Goal: Task Accomplishment & Management: Manage account settings

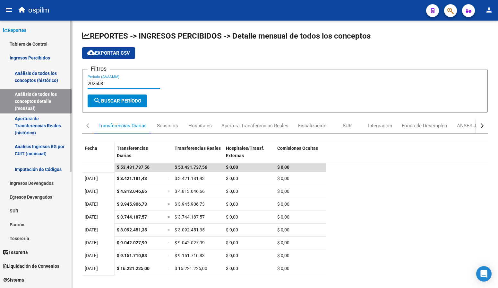
click at [30, 44] on link "Tablero de Control" at bounding box center [36, 44] width 72 height 14
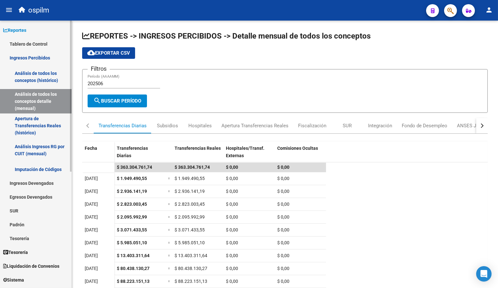
click at [29, 45] on link "Tablero de Control" at bounding box center [36, 44] width 72 height 14
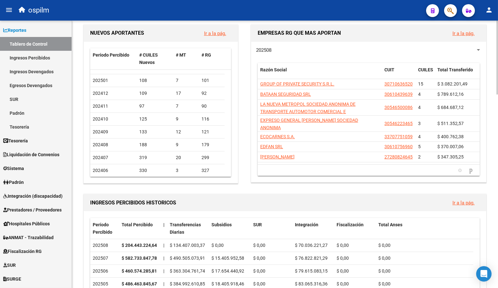
scroll to position [85, 0]
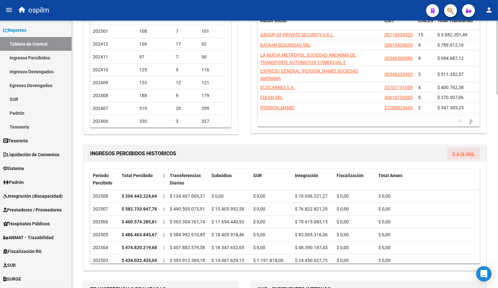
click at [462, 151] on link "Ir a la pág." at bounding box center [464, 154] width 22 height 6
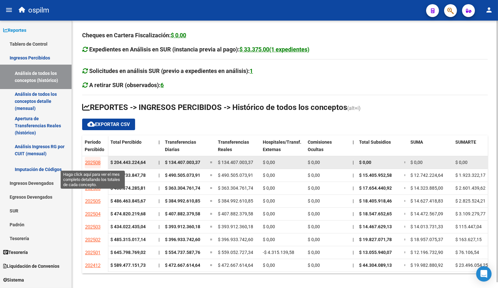
click at [97, 161] on span "202508" at bounding box center [92, 163] width 15 height 6
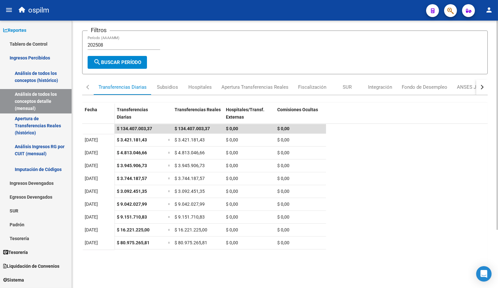
scroll to position [43, 0]
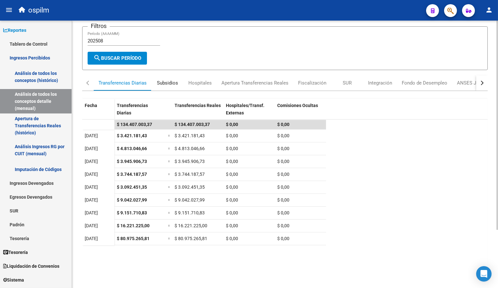
click at [175, 82] on div "Subsidios" at bounding box center [167, 82] width 21 height 7
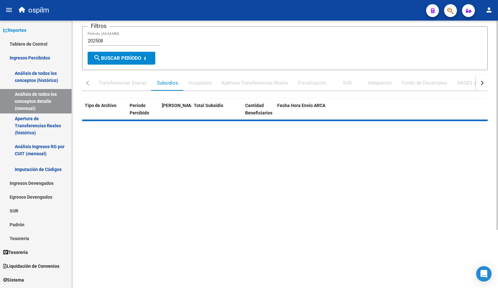
scroll to position [0, 0]
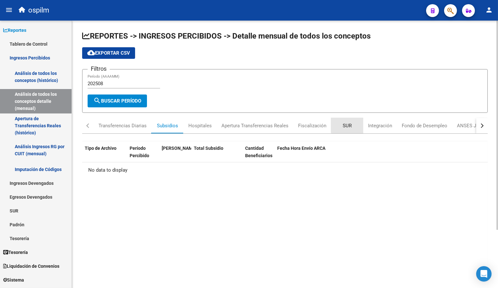
click at [347, 124] on div "SUR" at bounding box center [347, 125] width 9 height 7
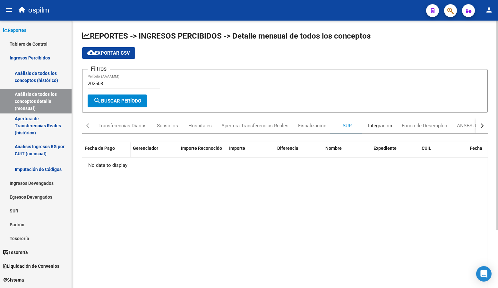
click at [373, 124] on div "Integración" at bounding box center [380, 125] width 24 height 7
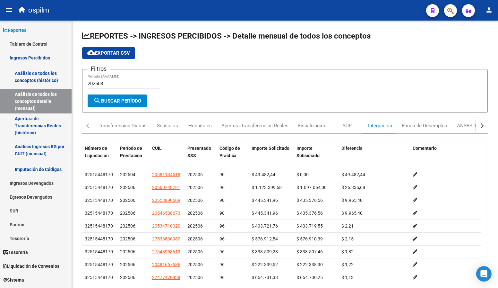
scroll to position [171, 0]
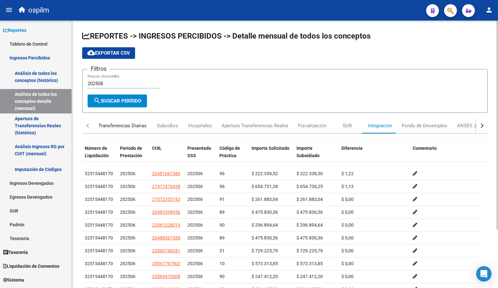
click at [110, 124] on div "Transferencias Diarias" at bounding box center [123, 125] width 48 height 7
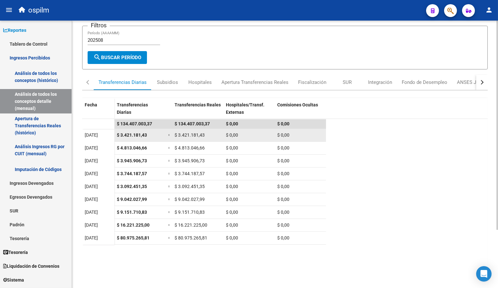
scroll to position [75, 0]
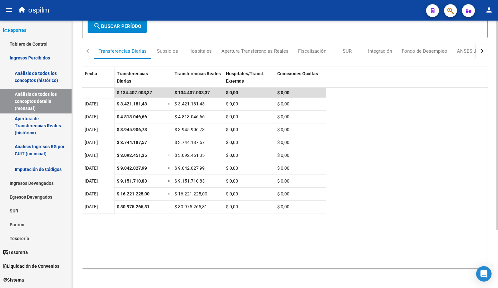
click at [485, 49] on button "button" at bounding box center [483, 50] width 12 height 15
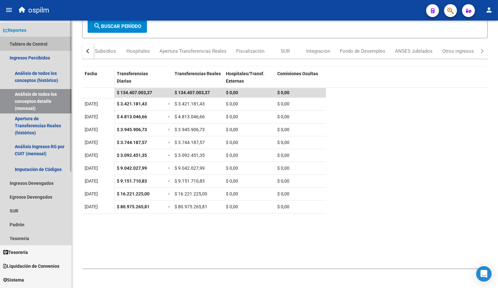
click at [37, 44] on link "Tablero de Control" at bounding box center [36, 44] width 72 height 14
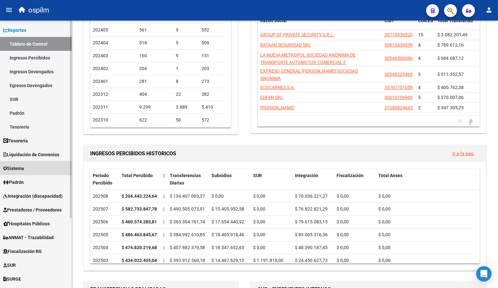
click at [35, 166] on link "Sistema" at bounding box center [36, 168] width 72 height 14
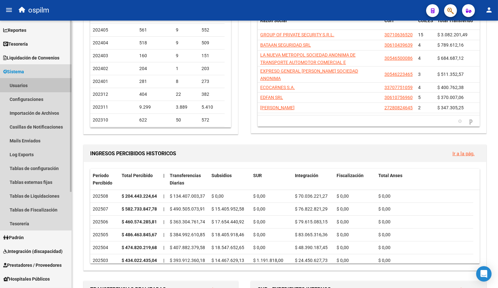
click at [26, 88] on link "Usuarios" at bounding box center [36, 85] width 72 height 14
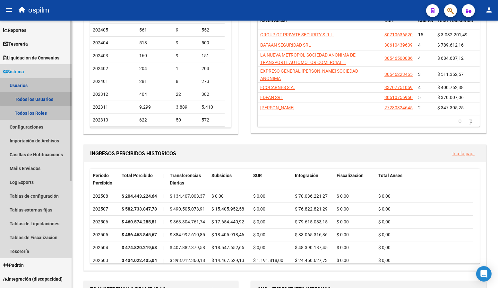
click at [43, 98] on link "Todos los Usuarios" at bounding box center [36, 99] width 72 height 14
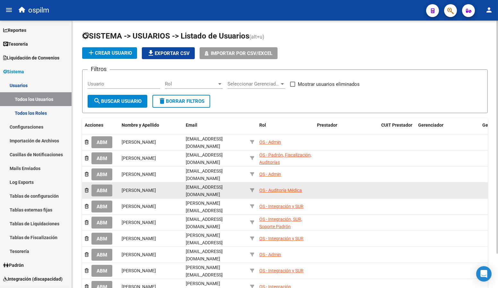
click at [289, 188] on div "OS - Auditoría Médica" at bounding box center [280, 190] width 43 height 7
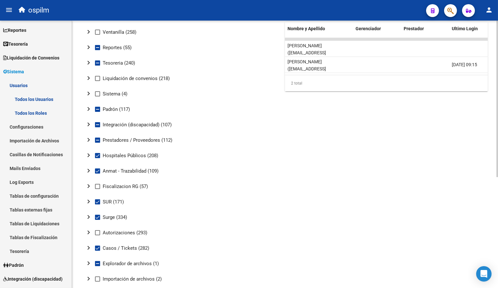
scroll to position [18, 0]
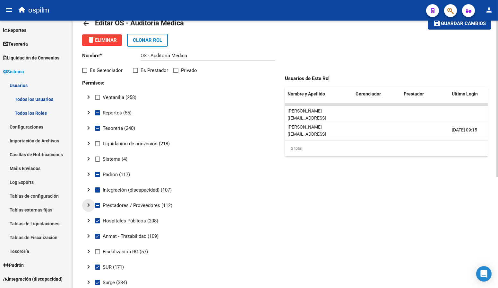
click at [90, 203] on mat-icon "chevron_right" at bounding box center [89, 205] width 8 height 8
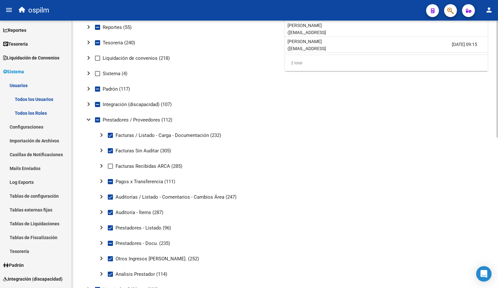
scroll to position [189, 0]
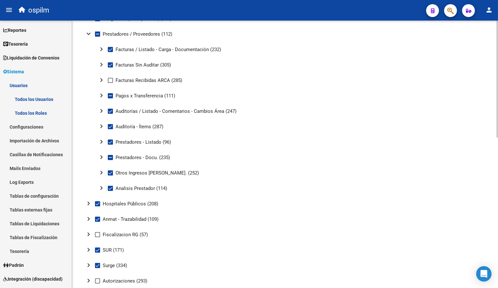
click at [103, 109] on mat-icon "chevron_right" at bounding box center [102, 111] width 8 height 8
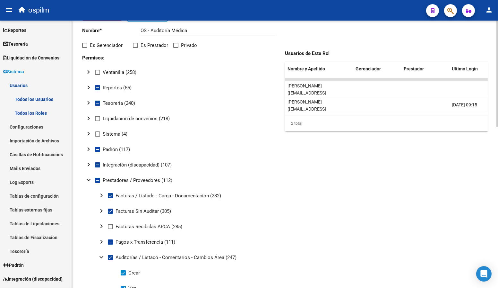
scroll to position [0, 0]
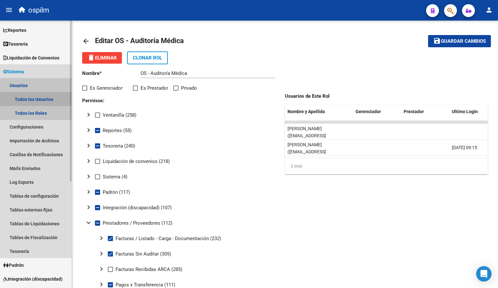
click at [41, 100] on link "Todos los Usuarios" at bounding box center [36, 99] width 72 height 14
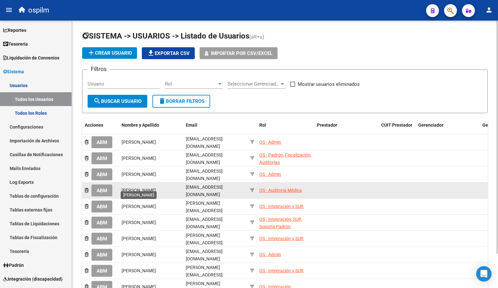
click at [133, 188] on span "[PERSON_NAME]" at bounding box center [139, 190] width 34 height 5
click at [105, 188] on span "ABM" at bounding box center [102, 191] width 11 height 6
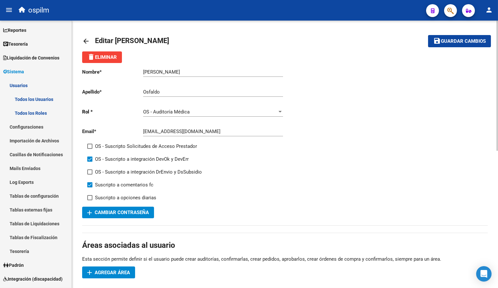
click at [89, 43] on mat-icon "arrow_back" at bounding box center [86, 41] width 8 height 8
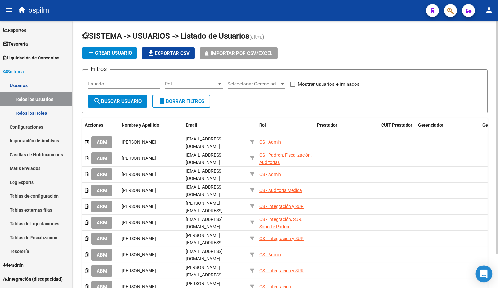
click at [482, 273] on icon "Open Intercom Messenger" at bounding box center [483, 273] width 7 height 8
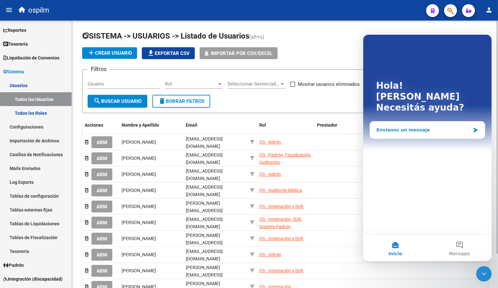
click at [421, 127] on div "Envíanos un mensaje" at bounding box center [423, 130] width 94 height 7
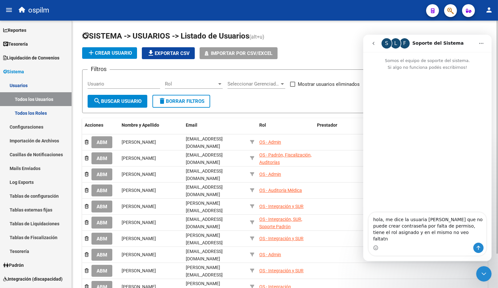
type textarea "hola, me dice la usuaria [PERSON_NAME] que no puede crear contraseña por falta …"
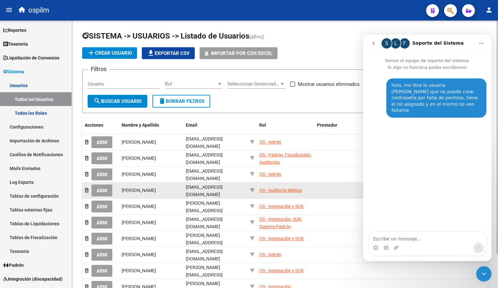
click at [275, 187] on div "OS - Auditoría Médica" at bounding box center [280, 190] width 43 height 7
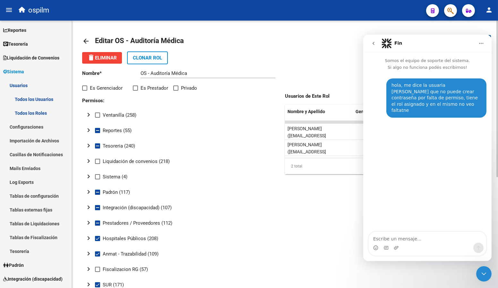
click at [87, 221] on mat-icon "chevron_right" at bounding box center [89, 223] width 8 height 8
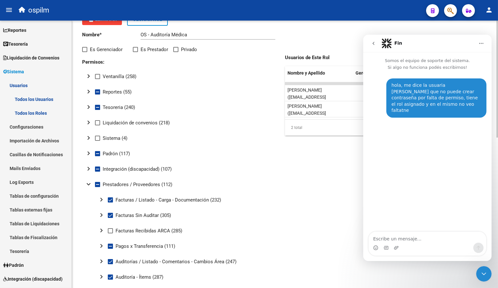
scroll to position [85, 0]
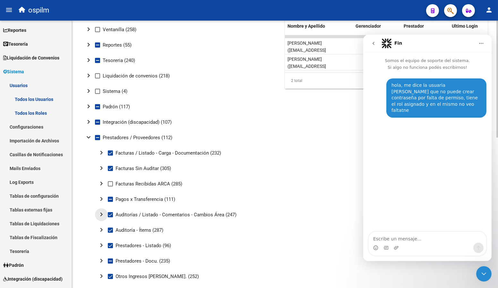
click at [103, 213] on mat-icon "chevron_right" at bounding box center [102, 214] width 8 height 8
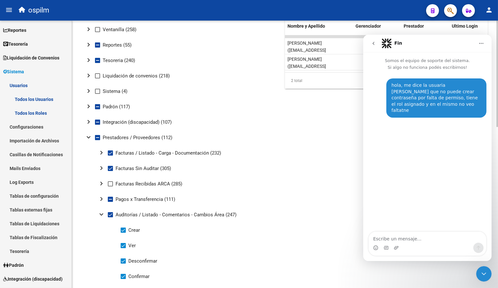
scroll to position [171, 0]
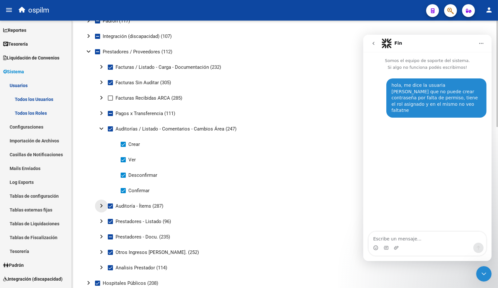
click at [101, 208] on mat-icon "chevron_right" at bounding box center [102, 206] width 8 height 8
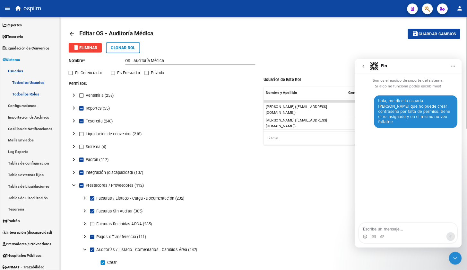
scroll to position [0, 0]
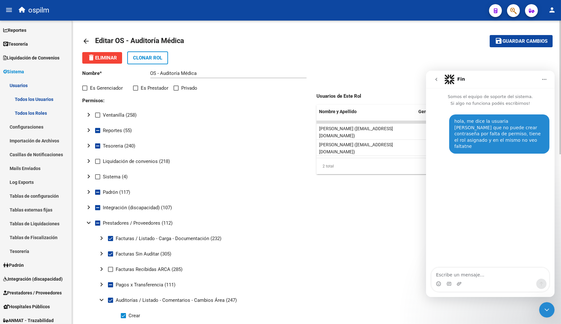
click at [83, 40] on mat-icon "arrow_back" at bounding box center [86, 41] width 8 height 8
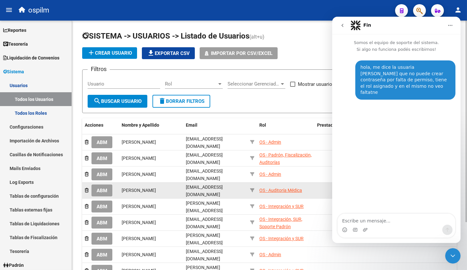
click at [277, 187] on div "OS - Auditoría Médica" at bounding box center [280, 190] width 43 height 7
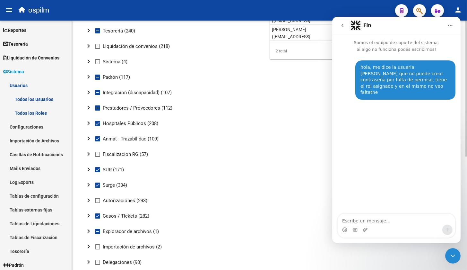
scroll to position [120, 0]
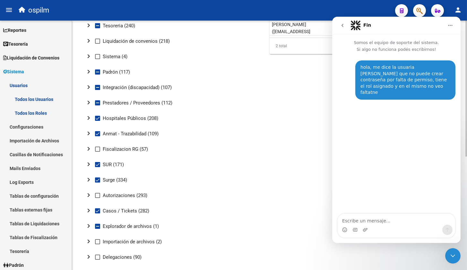
click at [88, 119] on mat-icon "chevron_right" at bounding box center [89, 118] width 8 height 8
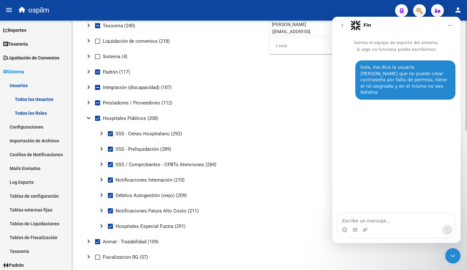
click at [100, 193] on mat-icon "chevron_right" at bounding box center [102, 195] width 8 height 8
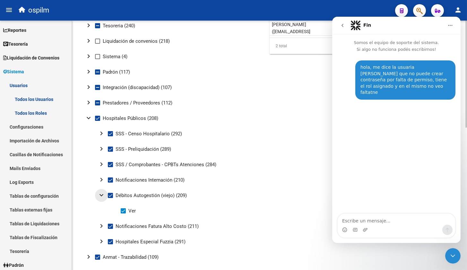
click at [100, 193] on mat-icon "expand_more" at bounding box center [102, 195] width 8 height 8
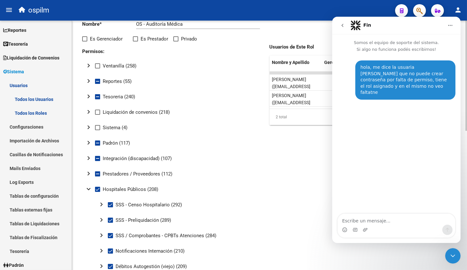
scroll to position [40, 0]
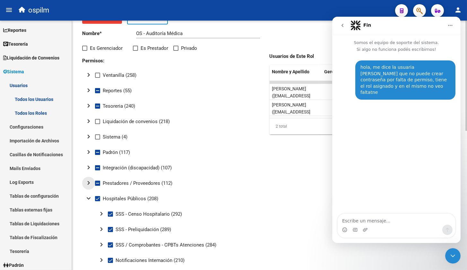
click at [90, 182] on mat-icon "chevron_right" at bounding box center [89, 183] width 8 height 8
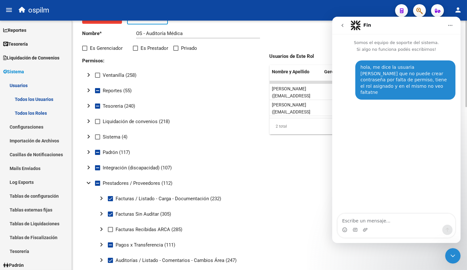
scroll to position [120, 0]
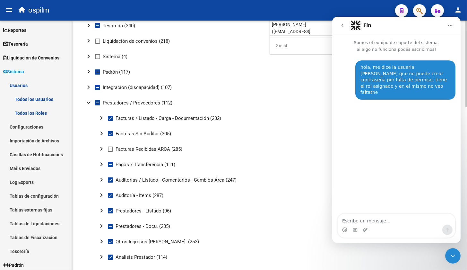
click at [102, 181] on mat-icon "chevron_right" at bounding box center [102, 180] width 8 height 8
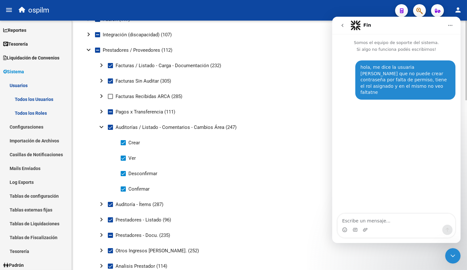
scroll to position [201, 0]
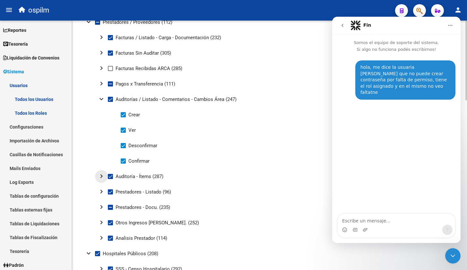
click at [102, 178] on mat-icon "chevron_right" at bounding box center [102, 176] width 8 height 8
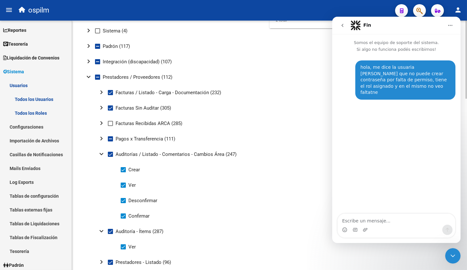
scroll to position [120, 0]
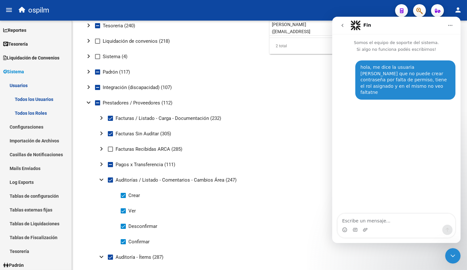
click at [396, 75] on div "hola, me dice la usuaria [PERSON_NAME] que no puede crear contraseña por falta …" at bounding box center [405, 79] width 90 height 31
drag, startPoint x: 387, startPoint y: 90, endPoint x: 321, endPoint y: 76, distance: 67.5
click html "Fin Somos el equipo de soporte del sistema. Si algo no funciona podés escribirn…"
copy div "hola, me dice la usuaria [PERSON_NAME] que no puede crear contraseña por falta …"
click at [391, 219] on textarea "Escribe un mensaje..." at bounding box center [397, 219] width 118 height 11
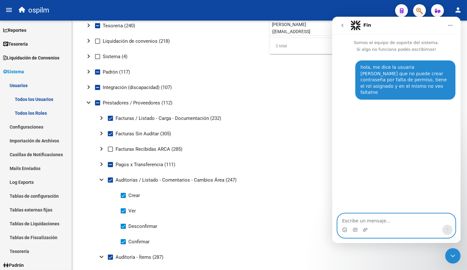
paste textarea "hola, me dice la usuaria [PERSON_NAME] que no puede crear contraseña por falta …"
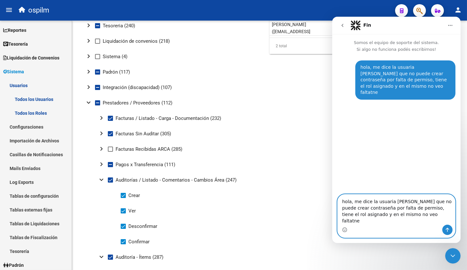
click at [373, 213] on textarea "hola, me dice la usuaria [PERSON_NAME] que no puede crear contraseña por falta …" at bounding box center [397, 209] width 118 height 30
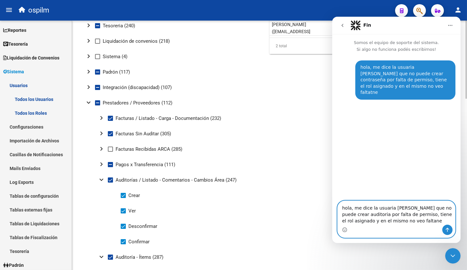
type textarea "hola, me dice la usuaria [PERSON_NAME] que no puede crear auditoria por falta d…"
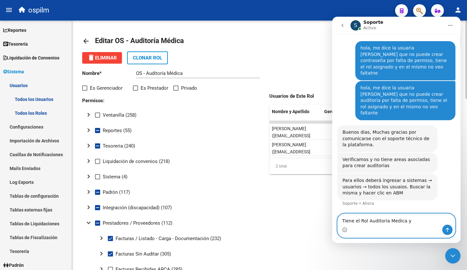
scroll to position [6, 0]
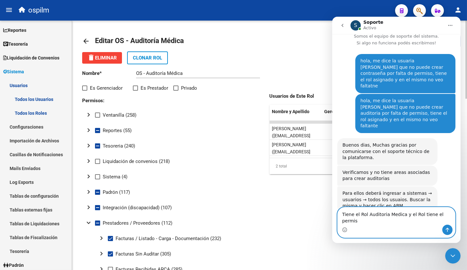
type textarea "Tiene el Rol Auditoria Medica y el Rol tiene el permiso"
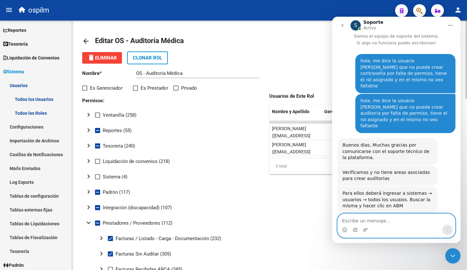
scroll to position [32, 0]
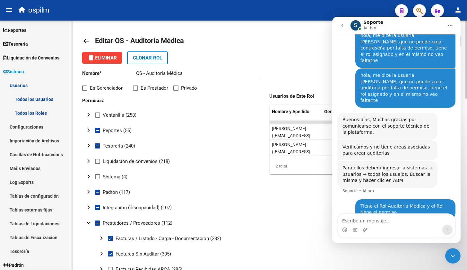
click at [86, 41] on mat-icon "arrow_back" at bounding box center [86, 41] width 8 height 8
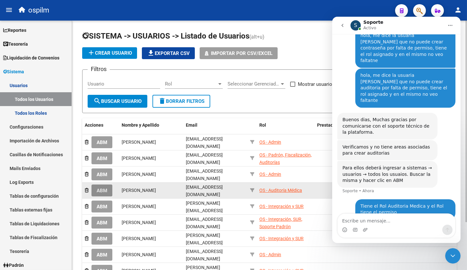
click at [108, 188] on button "ABM" at bounding box center [102, 190] width 21 height 12
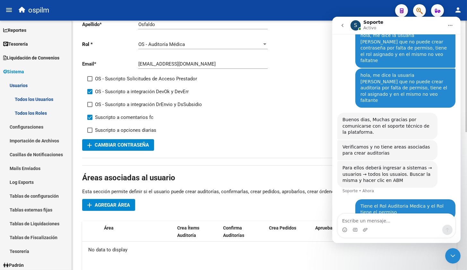
scroll to position [80, 0]
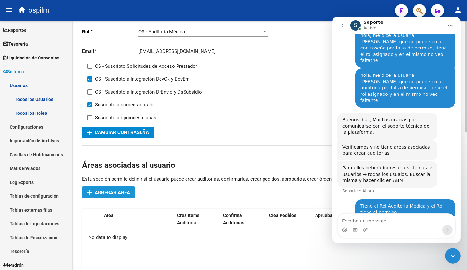
click at [115, 193] on span "Agregar Área" at bounding box center [112, 192] width 35 height 6
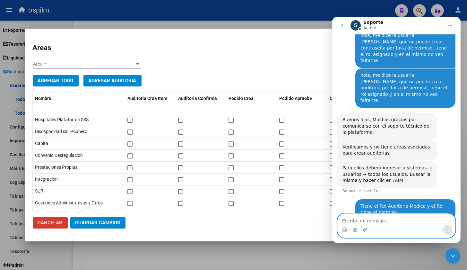
click at [347, 220] on textarea "Escribe un mensaje..." at bounding box center [397, 219] width 118 height 11
type textarea "O no funciona el Rol y debo hacerlo de otro lado?"
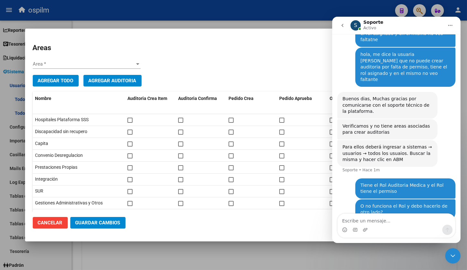
click at [264, 48] on h2 "Areas" at bounding box center [234, 47] width 402 height 11
click at [342, 24] on icon "go back" at bounding box center [342, 25] width 5 height 5
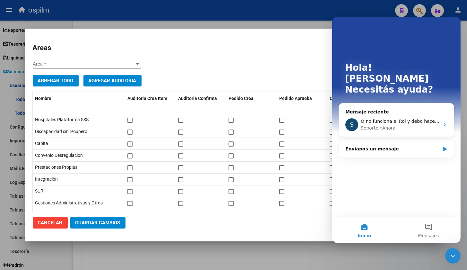
click at [230, 67] on div "Areas Area * Area * Agregar Todo Agregar Auditoria Nombre Auditoria Crea Item A…" at bounding box center [234, 140] width 402 height 197
click at [452, 258] on icon "Cerrar Intercom Messenger" at bounding box center [453, 255] width 8 height 8
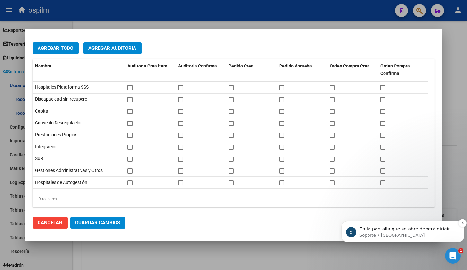
click at [389, 229] on p "En la pantalla que se abre deberá dirigirse a áreas asociadas al usuario y allí…" at bounding box center [407, 228] width 97 height 6
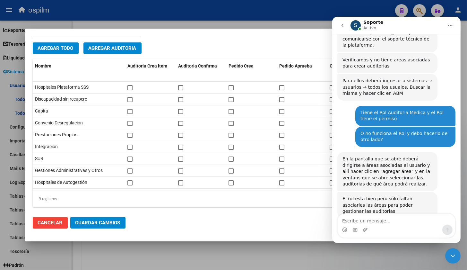
scroll to position [132, 0]
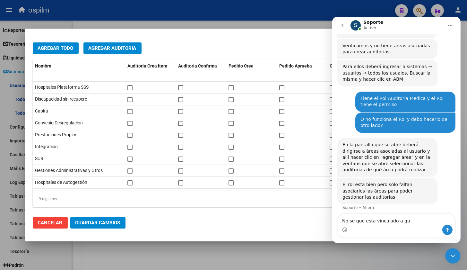
type textarea "No se que esta vinculado a que"
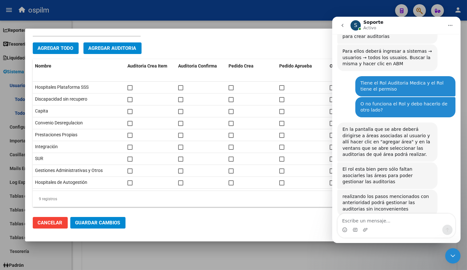
scroll to position [164, 0]
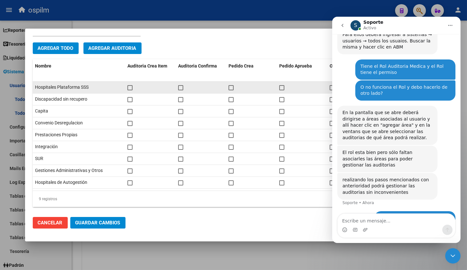
click at [129, 88] on span at bounding box center [130, 87] width 5 height 5
click at [130, 90] on input "checkbox" at bounding box center [130, 90] width 0 height 0
checkbox input "true"
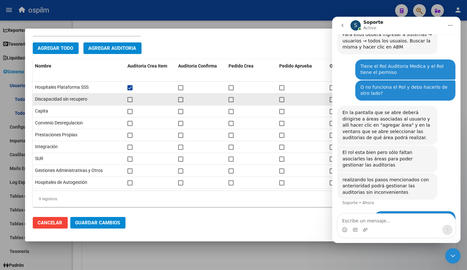
click at [131, 99] on span at bounding box center [130, 99] width 5 height 5
click at [130, 102] on input "checkbox" at bounding box center [130, 102] width 0 height 0
checkbox input "true"
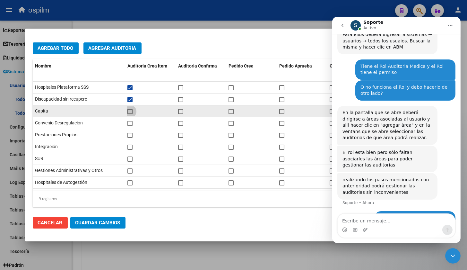
click at [129, 113] on span at bounding box center [130, 111] width 5 height 5
click at [130, 114] on input "checkbox" at bounding box center [130, 114] width 0 height 0
checkbox input "true"
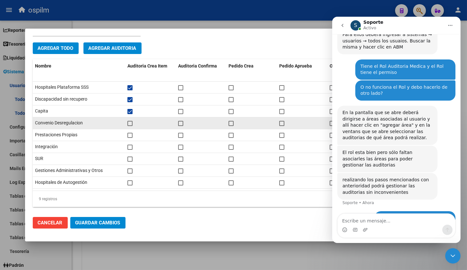
click at [129, 125] on span at bounding box center [130, 123] width 5 height 5
click at [130, 126] on input "checkbox" at bounding box center [130, 126] width 0 height 0
checkbox input "true"
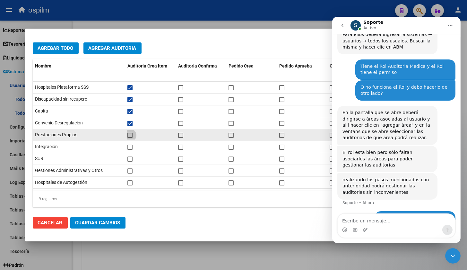
click at [129, 134] on span at bounding box center [130, 135] width 5 height 5
click at [130, 138] on input "checkbox" at bounding box center [130, 138] width 0 height 0
checkbox input "true"
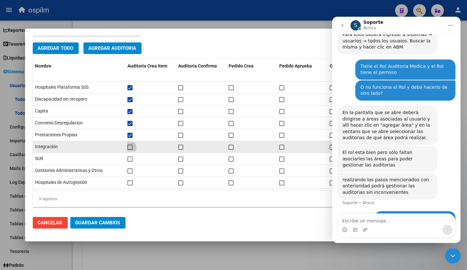
click at [132, 149] on span at bounding box center [130, 147] width 5 height 5
click at [130, 150] on input "checkbox" at bounding box center [130, 150] width 0 height 0
checkbox input "true"
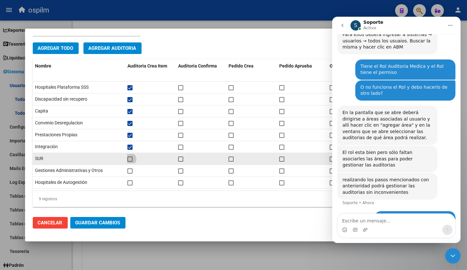
click at [131, 159] on span at bounding box center [130, 158] width 5 height 5
click at [130, 162] on input "checkbox" at bounding box center [130, 162] width 0 height 0
checkbox input "true"
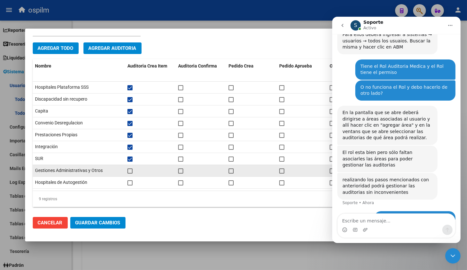
click at [128, 169] on span at bounding box center [130, 170] width 5 height 5
click at [130, 173] on input "checkbox" at bounding box center [130, 173] width 0 height 0
checkbox input "true"
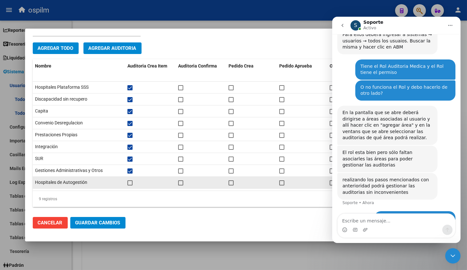
click at [130, 185] on span at bounding box center [130, 182] width 5 height 5
click at [130, 185] on input "checkbox" at bounding box center [130, 185] width 0 height 0
checkbox input "true"
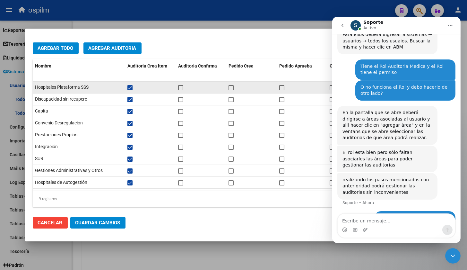
click at [180, 89] on span at bounding box center [180, 87] width 5 height 5
click at [180, 90] on input "checkbox" at bounding box center [180, 90] width 0 height 0
checkbox input "true"
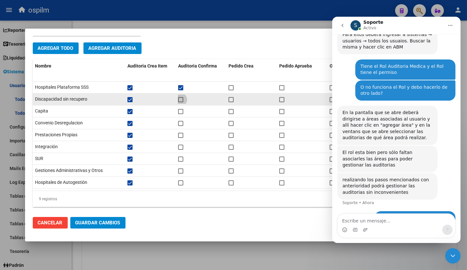
click at [180, 100] on span at bounding box center [180, 99] width 5 height 5
click at [180, 102] on input "checkbox" at bounding box center [180, 102] width 0 height 0
checkbox input "true"
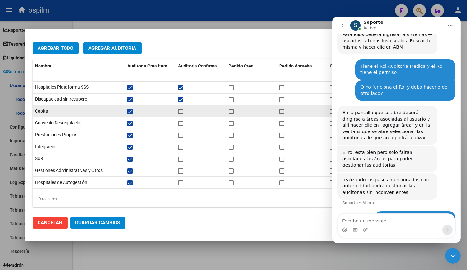
click at [179, 109] on span at bounding box center [180, 111] width 5 height 5
click at [180, 114] on input "checkbox" at bounding box center [180, 114] width 0 height 0
checkbox input "true"
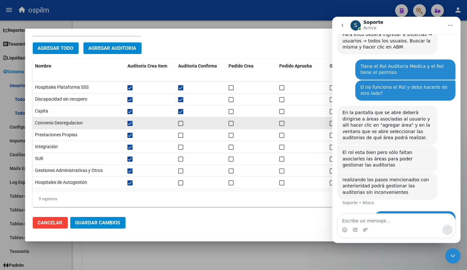
click at [180, 122] on span at bounding box center [180, 123] width 5 height 5
click at [180, 126] on input "checkbox" at bounding box center [180, 126] width 0 height 0
checkbox input "true"
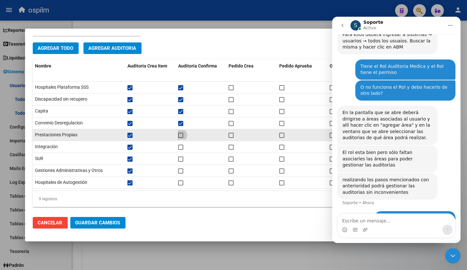
click at [180, 134] on span at bounding box center [180, 135] width 5 height 5
click at [180, 138] on input "checkbox" at bounding box center [180, 138] width 0 height 0
checkbox input "true"
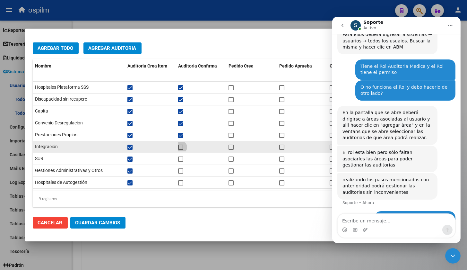
click at [180, 147] on span at bounding box center [180, 147] width 5 height 5
click at [180, 150] on input "checkbox" at bounding box center [180, 150] width 0 height 0
checkbox input "true"
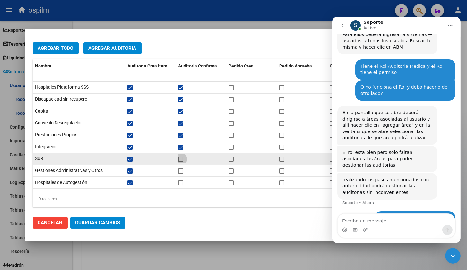
click at [180, 157] on span at bounding box center [180, 158] width 5 height 5
click at [180, 162] on input "checkbox" at bounding box center [180, 162] width 0 height 0
checkbox input "true"
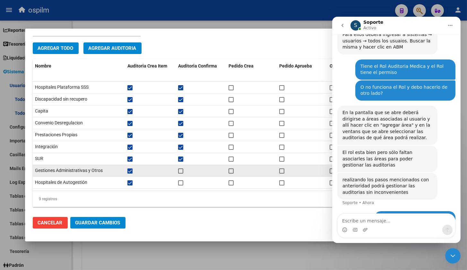
click at [181, 170] on span at bounding box center [180, 170] width 5 height 5
click at [181, 173] on input "checkbox" at bounding box center [180, 173] width 0 height 0
checkbox input "true"
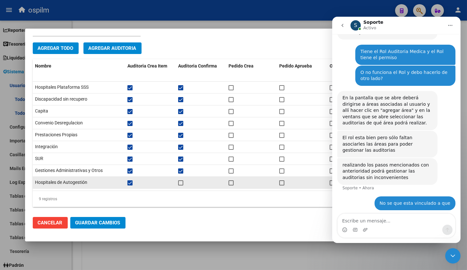
scroll to position [189, 0]
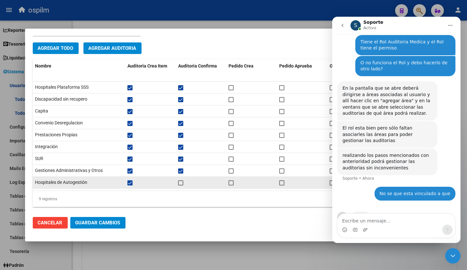
click at [179, 182] on span at bounding box center [180, 182] width 5 height 5
click at [180, 185] on input "checkbox" at bounding box center [180, 185] width 0 height 0
checkbox input "true"
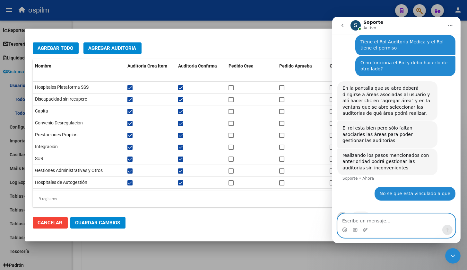
click at [351, 222] on textarea "Escribe un mensaje..." at bounding box center [397, 219] width 118 height 11
type textarea "[PERSON_NAME]"
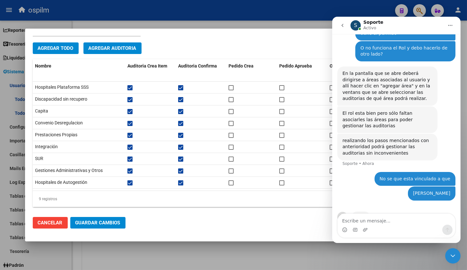
click at [94, 223] on span "Guardar Cambios" at bounding box center [97, 223] width 45 height 6
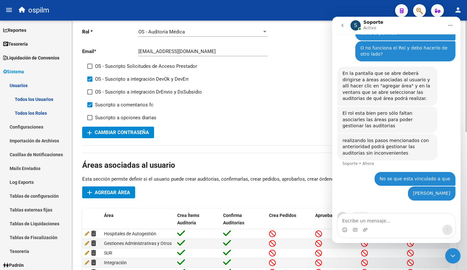
scroll to position [0, 0]
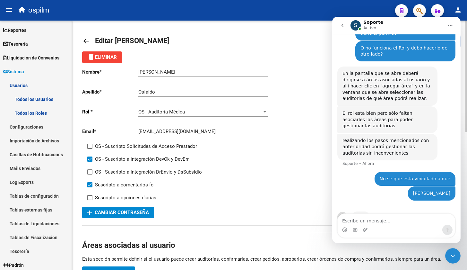
click at [90, 41] on mat-icon "arrow_back" at bounding box center [86, 41] width 8 height 8
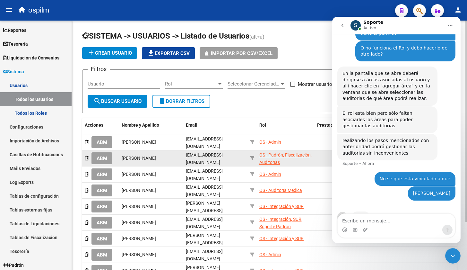
click at [100, 157] on span "ABM" at bounding box center [102, 158] width 11 height 6
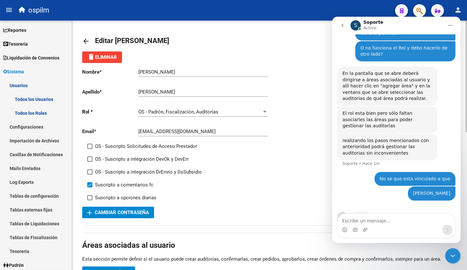
click at [86, 41] on mat-icon "arrow_back" at bounding box center [86, 41] width 8 height 8
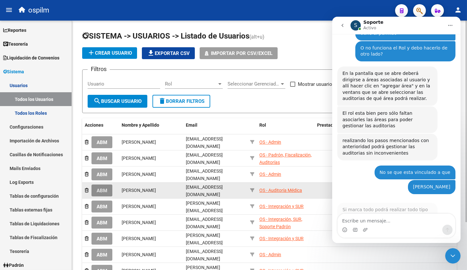
click at [100, 188] on span "ABM" at bounding box center [102, 191] width 11 height 6
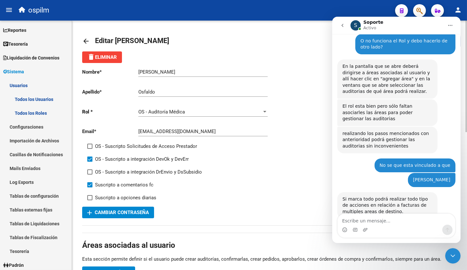
scroll to position [235, 0]
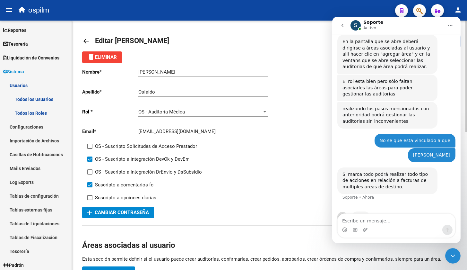
click at [87, 41] on mat-icon "arrow_back" at bounding box center [86, 41] width 8 height 8
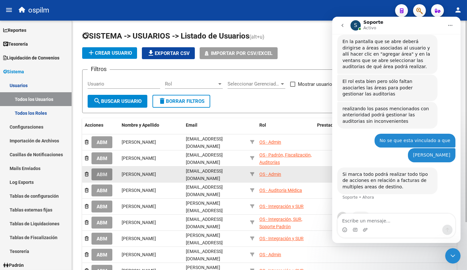
click at [101, 172] on span "ABM" at bounding box center [102, 175] width 11 height 6
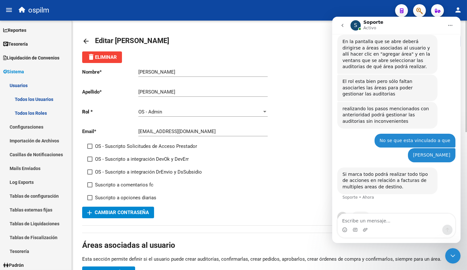
scroll to position [120, 0]
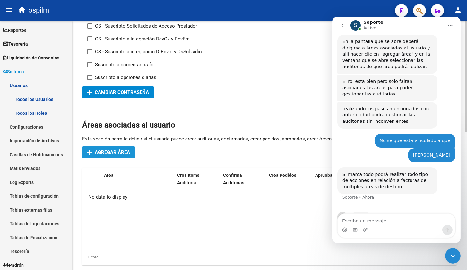
click at [112, 150] on span "Agregar Área" at bounding box center [112, 152] width 35 height 6
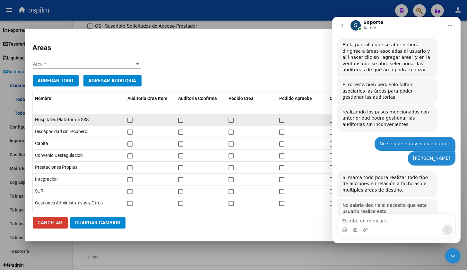
scroll to position [232, 0]
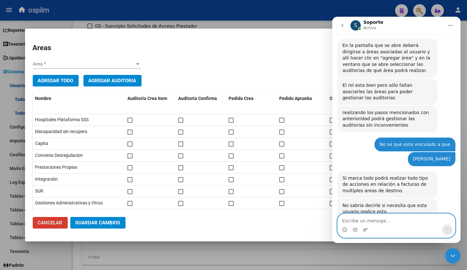
click at [356, 221] on textarea "Escribe un mensaje..." at bounding box center [397, 219] width 118 height 11
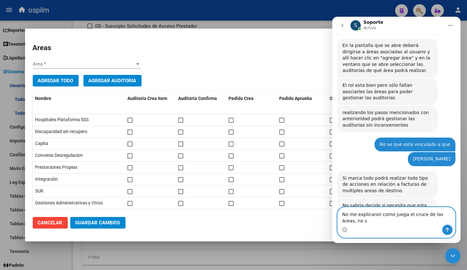
scroll to position [238, 0]
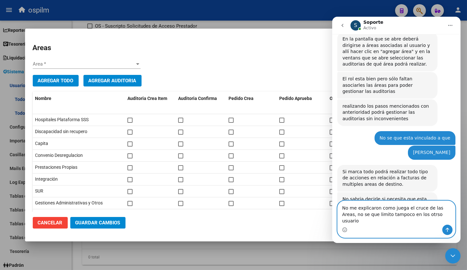
type textarea "No me explicaron como juega el cruce de las Areas, no se que limito tampoco en …"
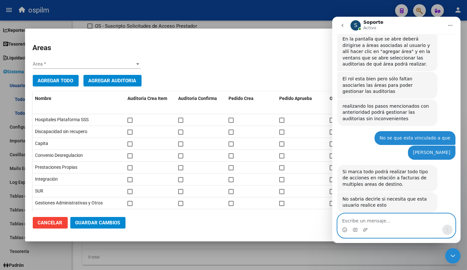
scroll to position [263, 0]
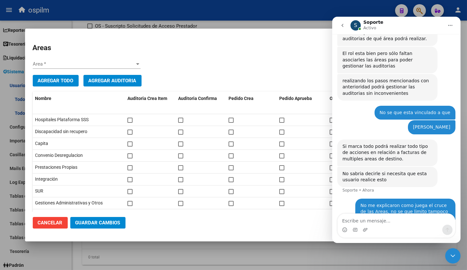
click at [455, 254] on icon "Cerrar Intercom Messenger" at bounding box center [453, 255] width 8 height 8
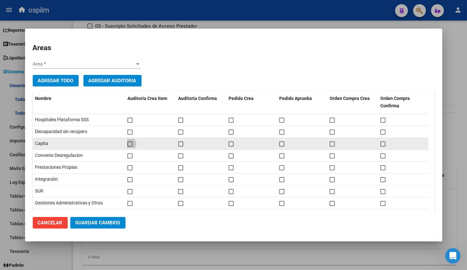
click at [129, 144] on span at bounding box center [130, 143] width 5 height 5
click at [130, 146] on input "checkbox" at bounding box center [130, 146] width 0 height 0
checkbox input "true"
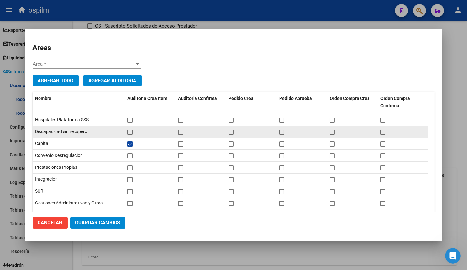
click at [130, 134] on span at bounding box center [130, 131] width 5 height 5
click at [130, 135] on input "checkbox" at bounding box center [130, 135] width 0 height 0
checkbox input "true"
click at [180, 129] on span at bounding box center [180, 131] width 5 height 5
click at [180, 135] on input "checkbox" at bounding box center [180, 135] width 0 height 0
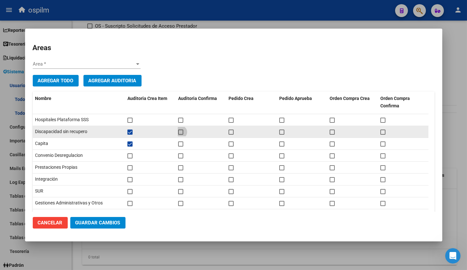
checkbox input "true"
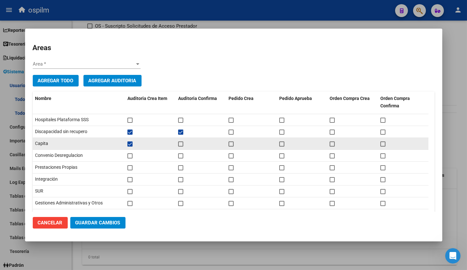
click at [181, 140] on mat-checkbox at bounding box center [180, 143] width 5 height 9
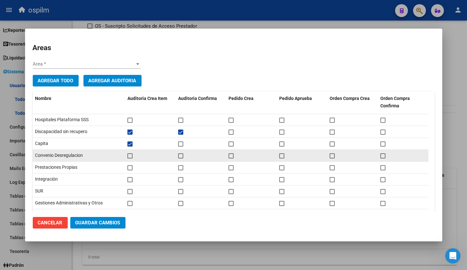
click at [128, 157] on span at bounding box center [130, 155] width 5 height 5
click at [130, 158] on input "checkbox" at bounding box center [130, 158] width 0 height 0
checkbox input "true"
click at [180, 157] on span at bounding box center [180, 155] width 5 height 5
click at [180, 158] on input "checkbox" at bounding box center [180, 158] width 0 height 0
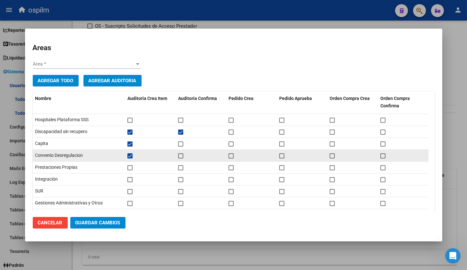
checkbox input "true"
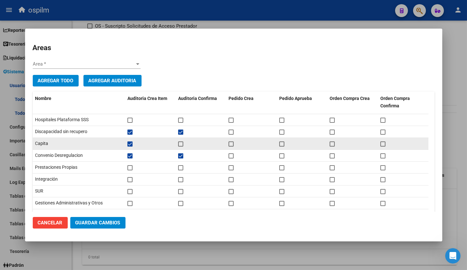
click at [181, 146] on span at bounding box center [180, 143] width 5 height 5
click at [181, 146] on input "checkbox" at bounding box center [180, 146] width 0 height 0
checkbox input "true"
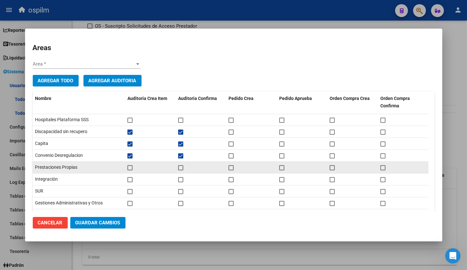
click at [130, 168] on span at bounding box center [130, 167] width 5 height 5
click at [130, 170] on input "checkbox" at bounding box center [130, 170] width 0 height 0
checkbox input "true"
click at [185, 167] on div at bounding box center [201, 167] width 46 height 9
click at [182, 167] on span at bounding box center [180, 167] width 5 height 5
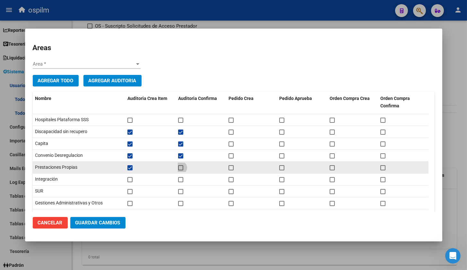
click at [181, 170] on input "checkbox" at bounding box center [180, 170] width 0 height 0
checkbox input "true"
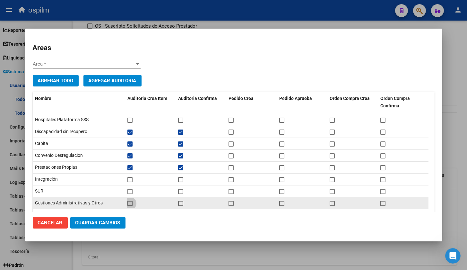
click at [128, 202] on span at bounding box center [130, 203] width 5 height 5
click at [130, 206] on input "checkbox" at bounding box center [130, 206] width 0 height 0
checkbox input "true"
click at [182, 203] on span at bounding box center [180, 203] width 5 height 5
click at [181, 206] on input "checkbox" at bounding box center [180, 206] width 0 height 0
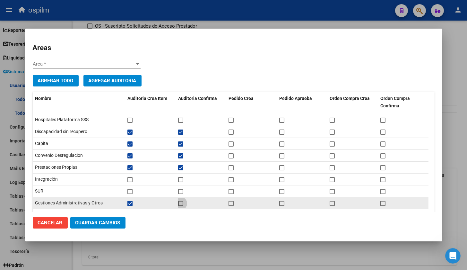
checkbox input "true"
click at [233, 202] on span at bounding box center [231, 203] width 5 height 5
click at [231, 206] on input "checkbox" at bounding box center [231, 206] width 0 height 0
checkbox input "true"
click at [282, 202] on span at bounding box center [281, 203] width 5 height 5
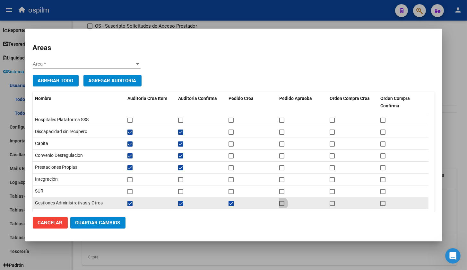
click at [282, 206] on input "checkbox" at bounding box center [282, 206] width 0 height 0
checkbox input "true"
click at [333, 202] on span at bounding box center [332, 203] width 5 height 5
click at [332, 206] on input "checkbox" at bounding box center [332, 206] width 0 height 0
checkbox input "true"
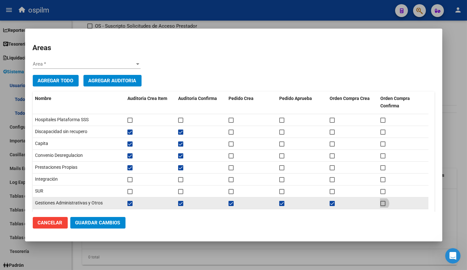
click at [384, 203] on span at bounding box center [383, 203] width 5 height 5
click at [383, 206] on input "checkbox" at bounding box center [383, 206] width 0 height 0
checkbox input "true"
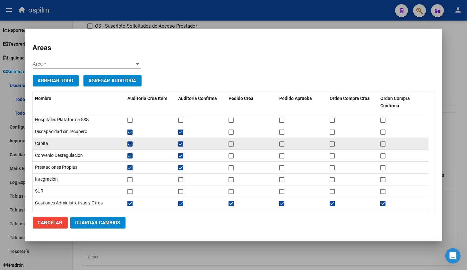
click at [231, 144] on span at bounding box center [231, 143] width 5 height 5
click at [231, 146] on input "checkbox" at bounding box center [231, 146] width 0 height 0
checkbox input "true"
click at [283, 144] on span at bounding box center [281, 143] width 5 height 5
click at [282, 146] on input "checkbox" at bounding box center [282, 146] width 0 height 0
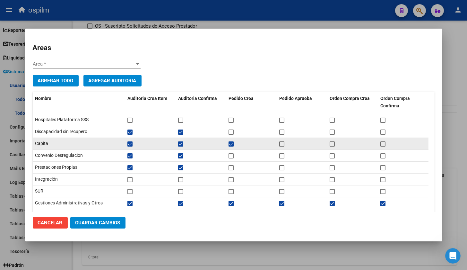
checkbox input "true"
click at [334, 144] on span at bounding box center [332, 143] width 5 height 5
click at [332, 146] on input "checkbox" at bounding box center [332, 146] width 0 height 0
checkbox input "true"
click at [382, 145] on span at bounding box center [383, 143] width 5 height 5
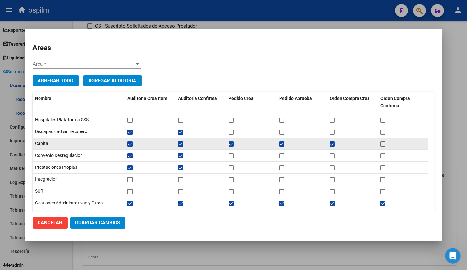
click at [383, 146] on input "checkbox" at bounding box center [383, 146] width 0 height 0
checkbox input "true"
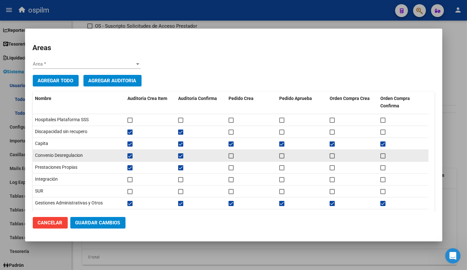
click at [230, 155] on span at bounding box center [231, 155] width 5 height 5
click at [231, 158] on input "checkbox" at bounding box center [231, 158] width 0 height 0
checkbox input "true"
click at [280, 154] on span at bounding box center [281, 155] width 5 height 5
click at [282, 158] on input "checkbox" at bounding box center [282, 158] width 0 height 0
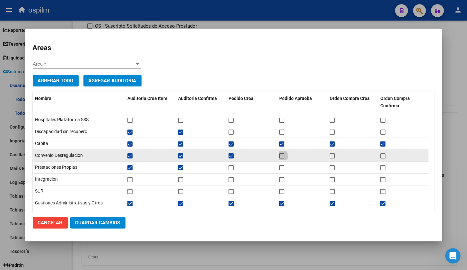
checkbox input "true"
click at [333, 156] on span at bounding box center [332, 155] width 5 height 5
click at [332, 158] on input "checkbox" at bounding box center [332, 158] width 0 height 0
checkbox input "true"
click at [383, 155] on span at bounding box center [383, 155] width 5 height 5
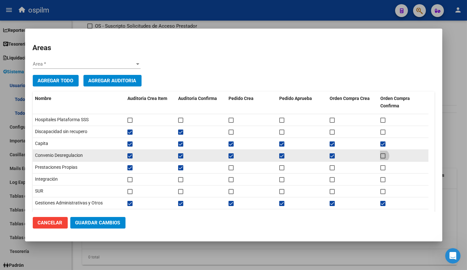
click at [383, 158] on input "checkbox" at bounding box center [383, 158] width 0 height 0
checkbox input "true"
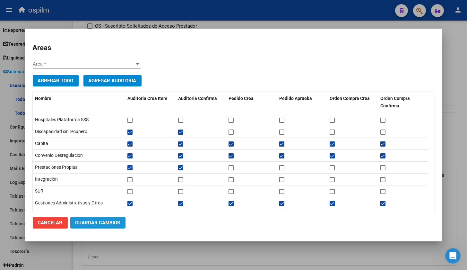
click at [91, 226] on button "Guardar Cambios" at bounding box center [97, 223] width 55 height 12
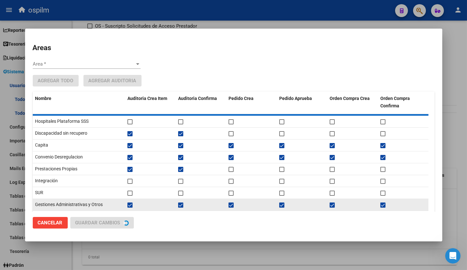
scroll to position [0, 0]
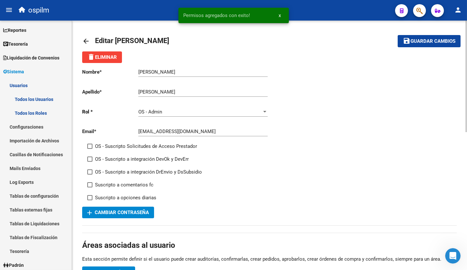
click at [82, 39] on mat-icon "arrow_back" at bounding box center [86, 41] width 8 height 8
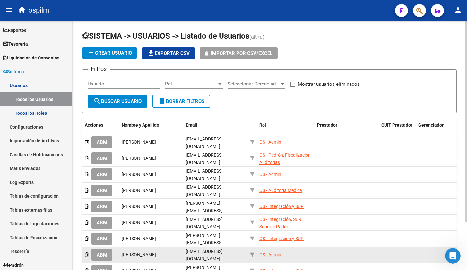
click at [97, 252] on span "ABM" at bounding box center [102, 255] width 11 height 6
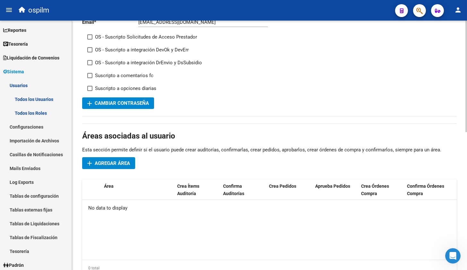
scroll to position [120, 0]
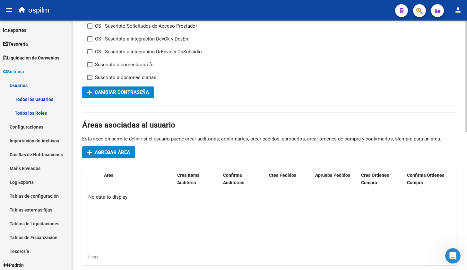
click at [115, 155] on span "Agregar Área" at bounding box center [112, 152] width 35 height 6
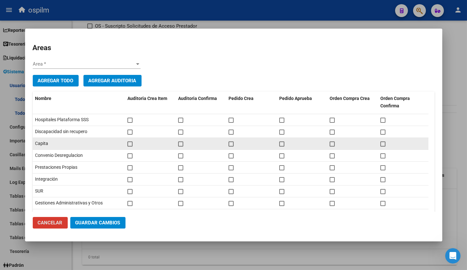
click at [129, 145] on span at bounding box center [130, 143] width 5 height 5
click at [130, 146] on input "checkbox" at bounding box center [130, 146] width 0 height 0
checkbox input "true"
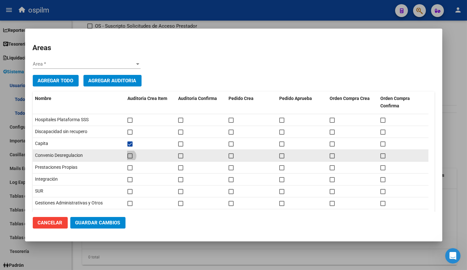
click at [129, 155] on span at bounding box center [130, 155] width 5 height 5
click at [130, 158] on input "checkbox" at bounding box center [130, 158] width 0 height 0
checkbox input "true"
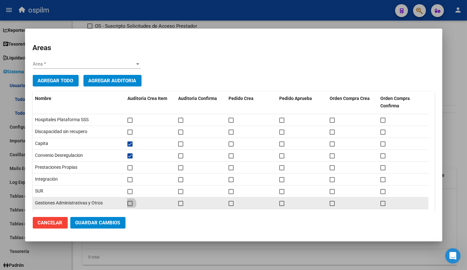
click at [129, 203] on span at bounding box center [130, 203] width 5 height 5
click at [130, 206] on input "checkbox" at bounding box center [130, 206] width 0 height 0
checkbox input "true"
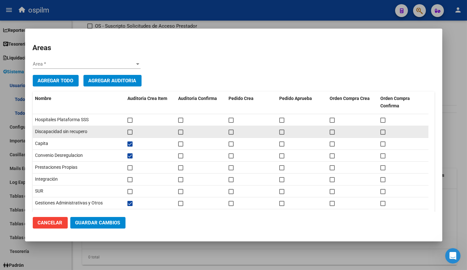
click at [132, 130] on span at bounding box center [130, 131] width 5 height 5
click at [130, 135] on input "checkbox" at bounding box center [130, 135] width 0 height 0
checkbox input "true"
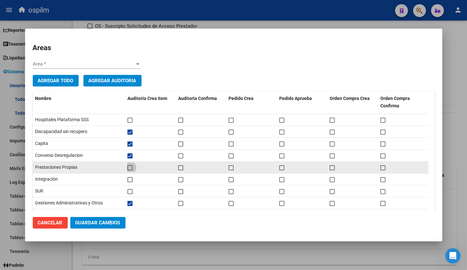
click at [130, 165] on span at bounding box center [130, 167] width 5 height 5
click at [130, 170] on input "checkbox" at bounding box center [130, 170] width 0 height 0
checkbox input "true"
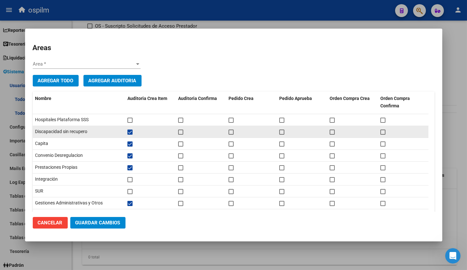
click at [180, 132] on span at bounding box center [180, 131] width 5 height 5
click at [180, 135] on input "checkbox" at bounding box center [180, 135] width 0 height 0
checkbox input "true"
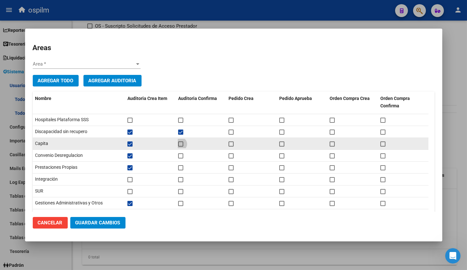
click at [180, 143] on span at bounding box center [180, 143] width 5 height 5
click at [180, 146] on input "checkbox" at bounding box center [180, 146] width 0 height 0
checkbox input "true"
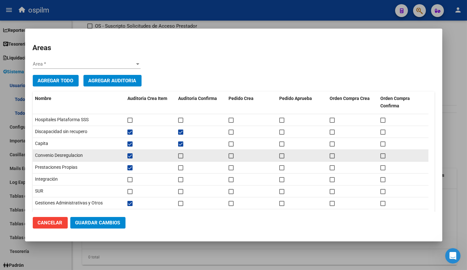
click at [179, 154] on span at bounding box center [180, 155] width 5 height 5
click at [180, 158] on input "checkbox" at bounding box center [180, 158] width 0 height 0
checkbox input "true"
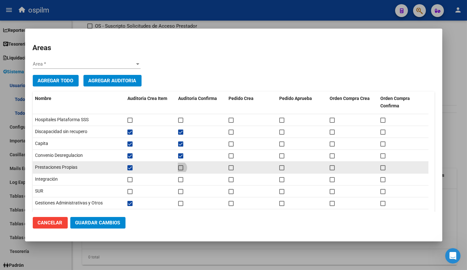
click at [181, 167] on span at bounding box center [180, 167] width 5 height 5
click at [181, 170] on input "checkbox" at bounding box center [180, 170] width 0 height 0
checkbox input "true"
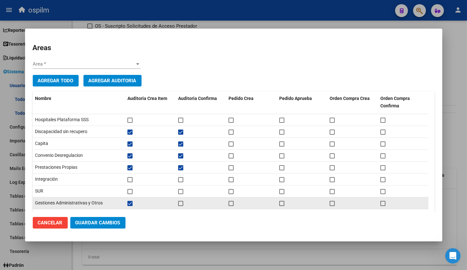
click at [180, 204] on span at bounding box center [180, 203] width 5 height 5
click at [180, 206] on input "checkbox" at bounding box center [180, 206] width 0 height 0
checkbox input "true"
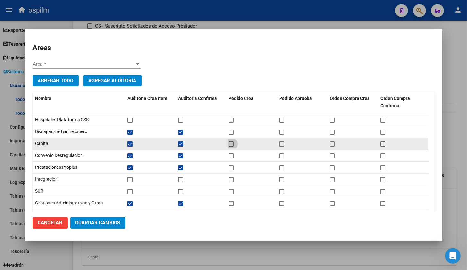
click at [230, 144] on span at bounding box center [231, 143] width 5 height 5
click at [231, 146] on input "checkbox" at bounding box center [231, 146] width 0 height 0
checkbox input "true"
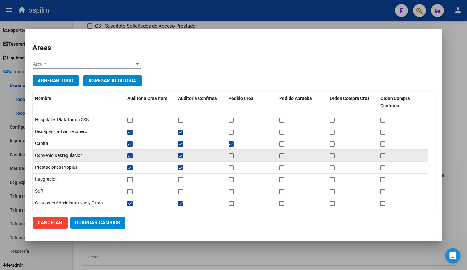
click at [232, 151] on mat-checkbox at bounding box center [231, 155] width 5 height 9
click at [232, 155] on span at bounding box center [231, 155] width 5 height 5
click at [231, 158] on input "checkbox" at bounding box center [231, 158] width 0 height 0
checkbox input "true"
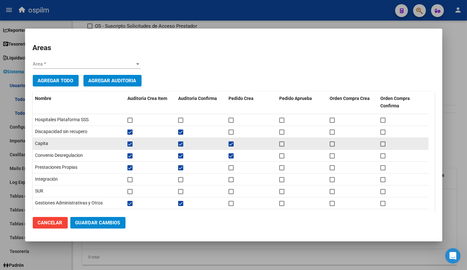
click at [281, 143] on span at bounding box center [281, 143] width 5 height 5
click at [282, 146] on input "checkbox" at bounding box center [282, 146] width 0 height 0
checkbox input "true"
click at [332, 145] on span at bounding box center [332, 143] width 5 height 5
click at [332, 146] on input "checkbox" at bounding box center [332, 146] width 0 height 0
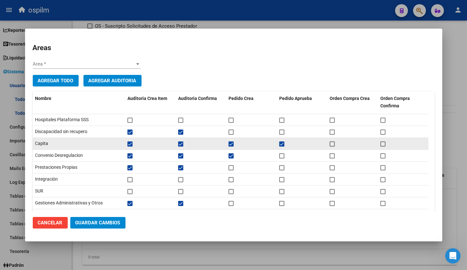
checkbox input "true"
click at [382, 145] on span at bounding box center [383, 143] width 5 height 5
click at [383, 146] on input "checkbox" at bounding box center [383, 146] width 0 height 0
checkbox input "true"
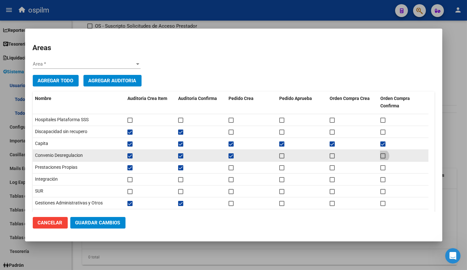
click at [382, 155] on span at bounding box center [383, 155] width 5 height 5
click at [383, 158] on input "checkbox" at bounding box center [383, 158] width 0 height 0
checkbox input "true"
click at [333, 157] on span at bounding box center [332, 155] width 5 height 5
click at [332, 158] on input "checkbox" at bounding box center [332, 158] width 0 height 0
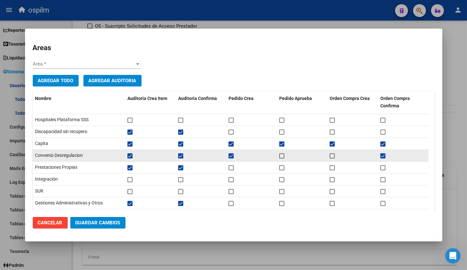
checkbox input "true"
click at [282, 154] on span at bounding box center [281, 155] width 5 height 5
click at [282, 158] on input "checkbox" at bounding box center [282, 158] width 0 height 0
checkbox input "true"
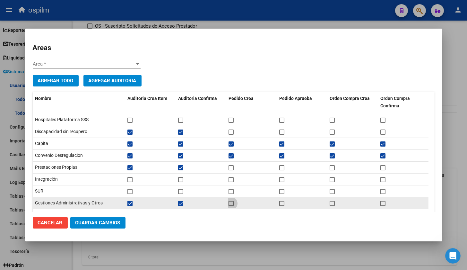
click at [231, 205] on span at bounding box center [231, 203] width 5 height 5
click at [231, 206] on input "checkbox" at bounding box center [231, 206] width 0 height 0
checkbox input "true"
click at [284, 202] on span at bounding box center [281, 203] width 5 height 5
click at [282, 206] on input "checkbox" at bounding box center [282, 206] width 0 height 0
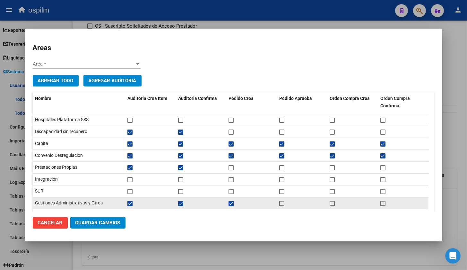
checkbox input "true"
click at [334, 202] on span at bounding box center [332, 203] width 5 height 5
click at [332, 206] on input "checkbox" at bounding box center [332, 206] width 0 height 0
checkbox input "true"
click at [384, 201] on span at bounding box center [383, 203] width 5 height 5
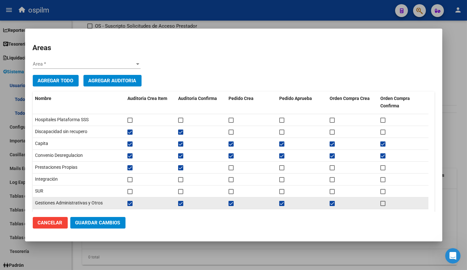
click at [383, 206] on input "checkbox" at bounding box center [383, 206] width 0 height 0
checkbox input "true"
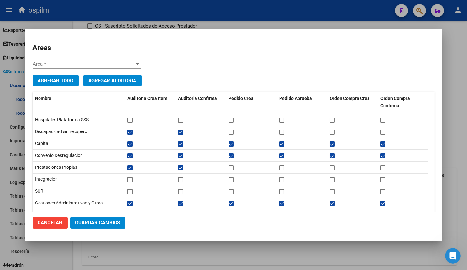
click at [121, 220] on button "Guardar Cambios" at bounding box center [97, 223] width 55 height 12
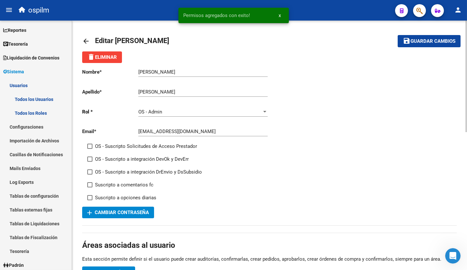
scroll to position [263, 0]
click at [86, 39] on mat-icon "arrow_back" at bounding box center [86, 41] width 8 height 8
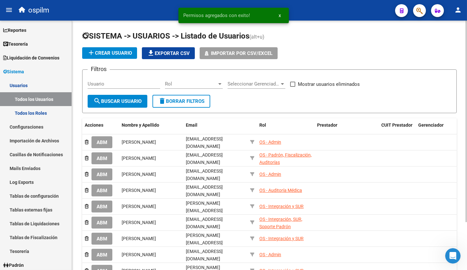
scroll to position [288, 0]
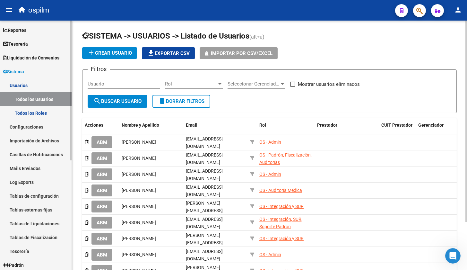
click at [33, 30] on link "Reportes" at bounding box center [36, 30] width 72 height 14
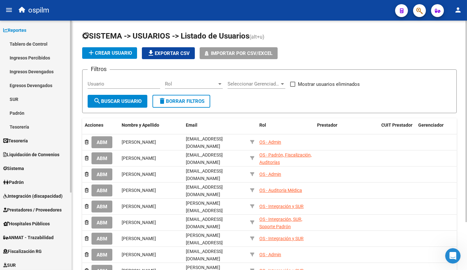
click at [36, 40] on link "Tablero de Control" at bounding box center [36, 44] width 72 height 14
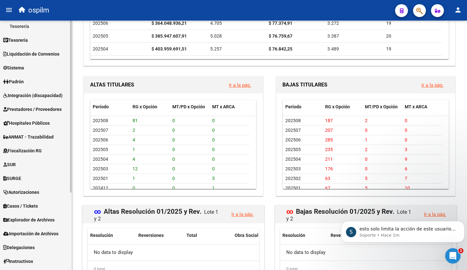
scroll to position [112, 0]
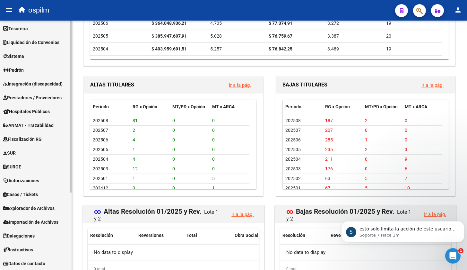
click at [39, 209] on span "Explorador de Archivos" at bounding box center [28, 208] width 51 height 7
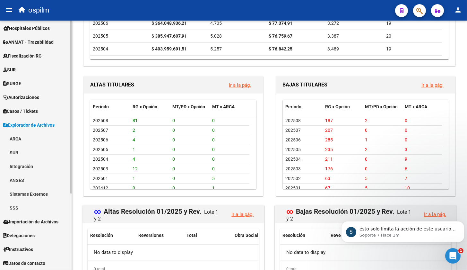
scroll to position [98, 0]
click at [13, 202] on link "SSS" at bounding box center [36, 208] width 72 height 14
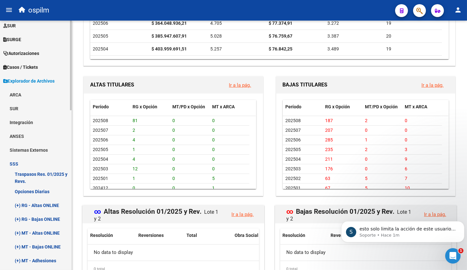
scroll to position [179, 0]
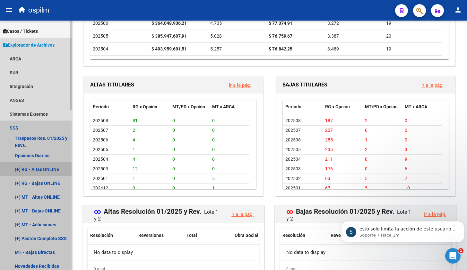
click at [44, 171] on link "(+) RG - Altas ONLINE" at bounding box center [36, 169] width 72 height 14
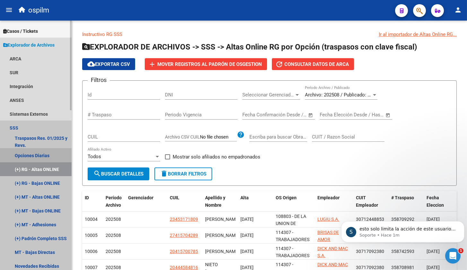
click at [41, 153] on link "Opciones Diarias" at bounding box center [36, 155] width 72 height 14
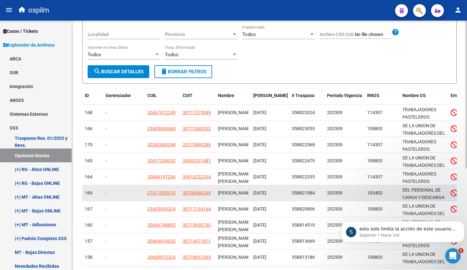
scroll to position [171, 0]
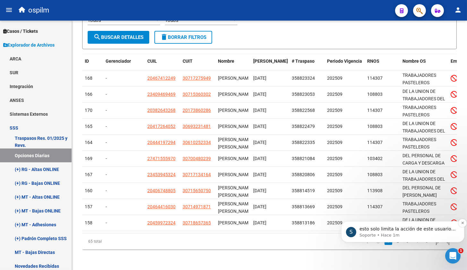
click at [421, 231] on p "esto solo limita la acción de este usuario en particular ya que le está restrin…" at bounding box center [407, 228] width 97 height 6
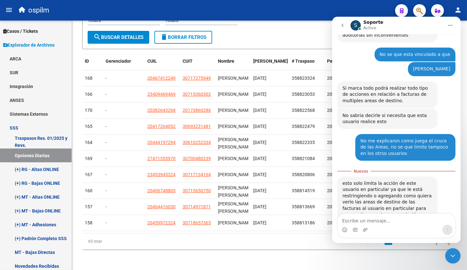
scroll to position [325, 0]
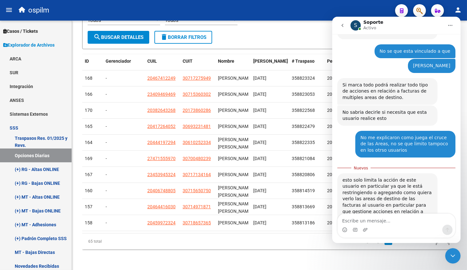
click at [349, 216] on textarea "Escribe un mensaje..." at bounding box center [397, 219] width 118 height 11
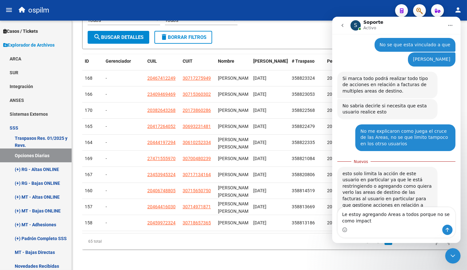
type textarea "Le estoy agregando Areas a todos porque no se como impacta"
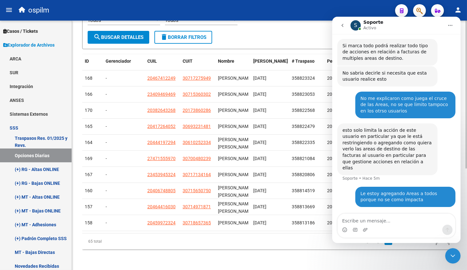
scroll to position [364, 0]
